Goal: Navigation & Orientation: Find specific page/section

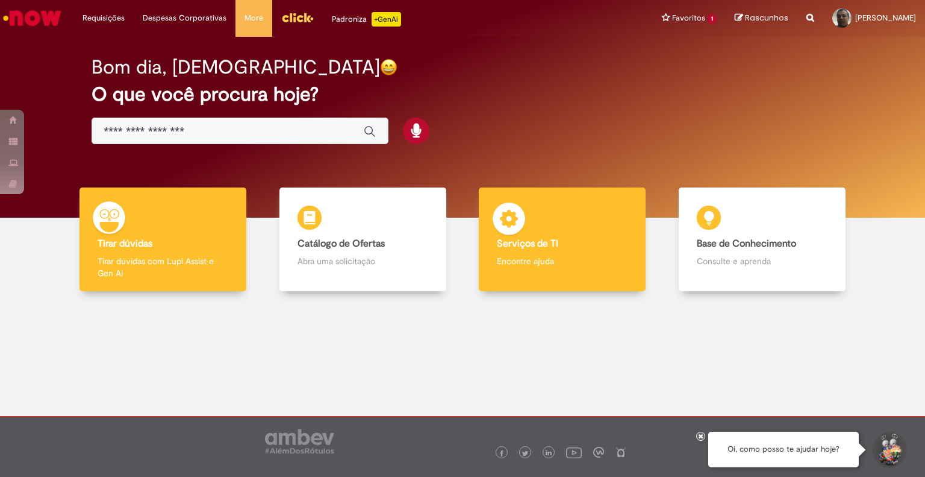
click at [567, 245] on h4 "Serviços de TI" at bounding box center [562, 244] width 131 height 11
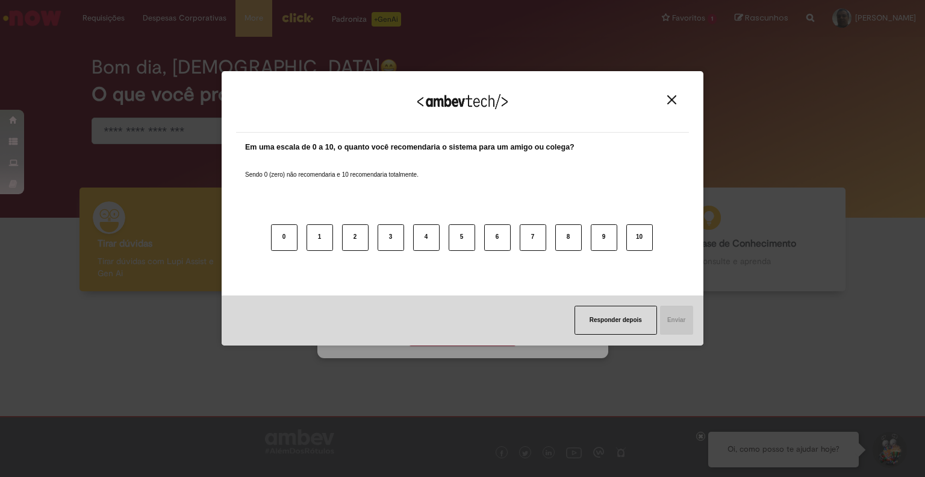
click at [447, 334] on div "Agradecemos seu feedback! Em uma escala de 0 a 10, o quanto você recomendaria o…" at bounding box center [463, 208] width 482 height 455
drag, startPoint x: 655, startPoint y: 103, endPoint x: 663, endPoint y: 103, distance: 7.2
click at [656, 103] on div "Agradecemos seu feedback!" at bounding box center [462, 109] width 453 height 47
click at [670, 101] on img "Close" at bounding box center [672, 99] width 9 height 9
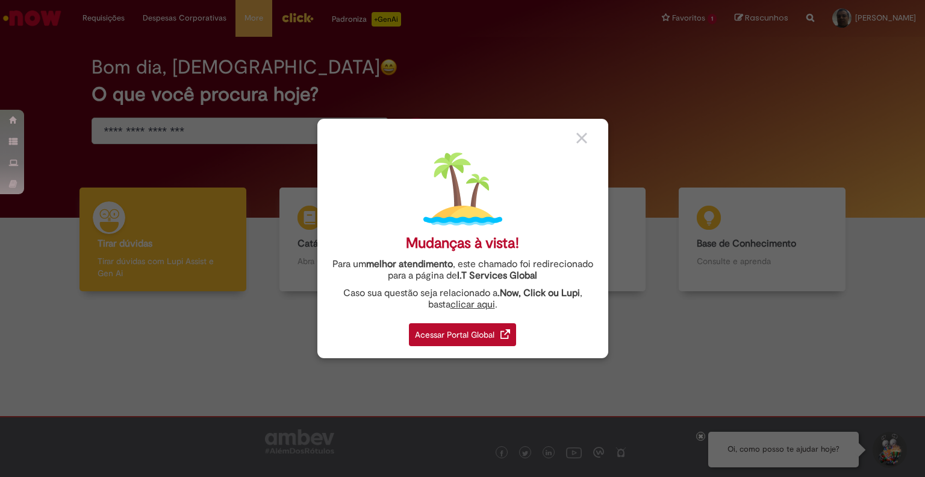
click at [481, 330] on div "Acessar Portal Global" at bounding box center [462, 334] width 107 height 23
